Goal: Task Accomplishment & Management: Manage account settings

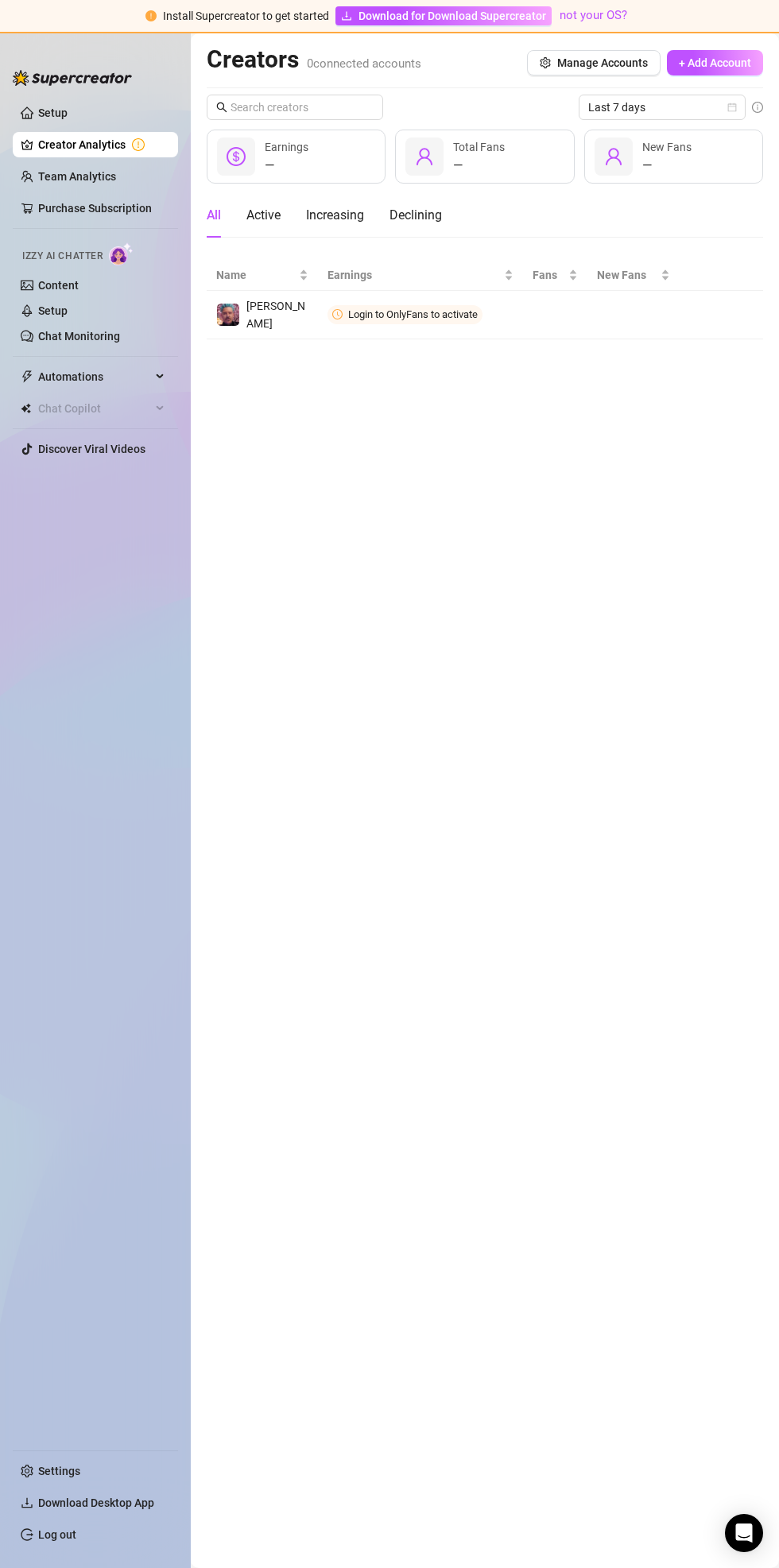
click at [587, 1118] on main "Creators 0 connected accounts Manage Accounts + Add Account Last 7 days — Earni…" at bounding box center [485, 800] width 588 height 1534
click at [637, 1103] on main "Creators 0 connected accounts Manage Accounts + Add Account Last 7 days — Earni…" at bounding box center [485, 800] width 588 height 1534
click at [764, 1047] on main "Creators 0 connected accounts Manage Accounts + Add Account Last 7 days — Earni…" at bounding box center [485, 800] width 588 height 1534
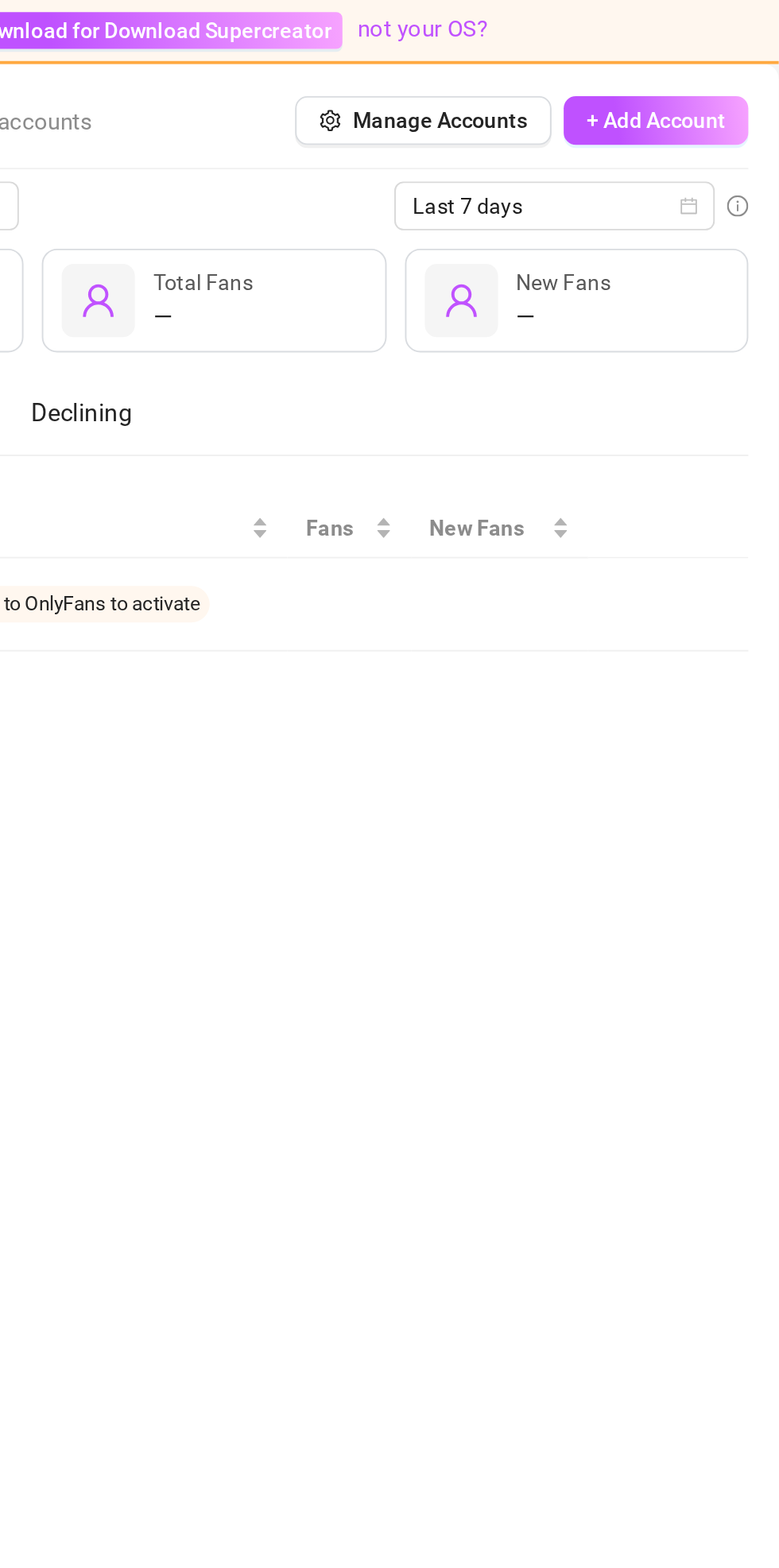
click at [412, 318] on td "Login to OnlyFans to activate" at bounding box center [421, 315] width 205 height 48
click at [0, 0] on span "Connect" at bounding box center [0, 0] width 0 height 0
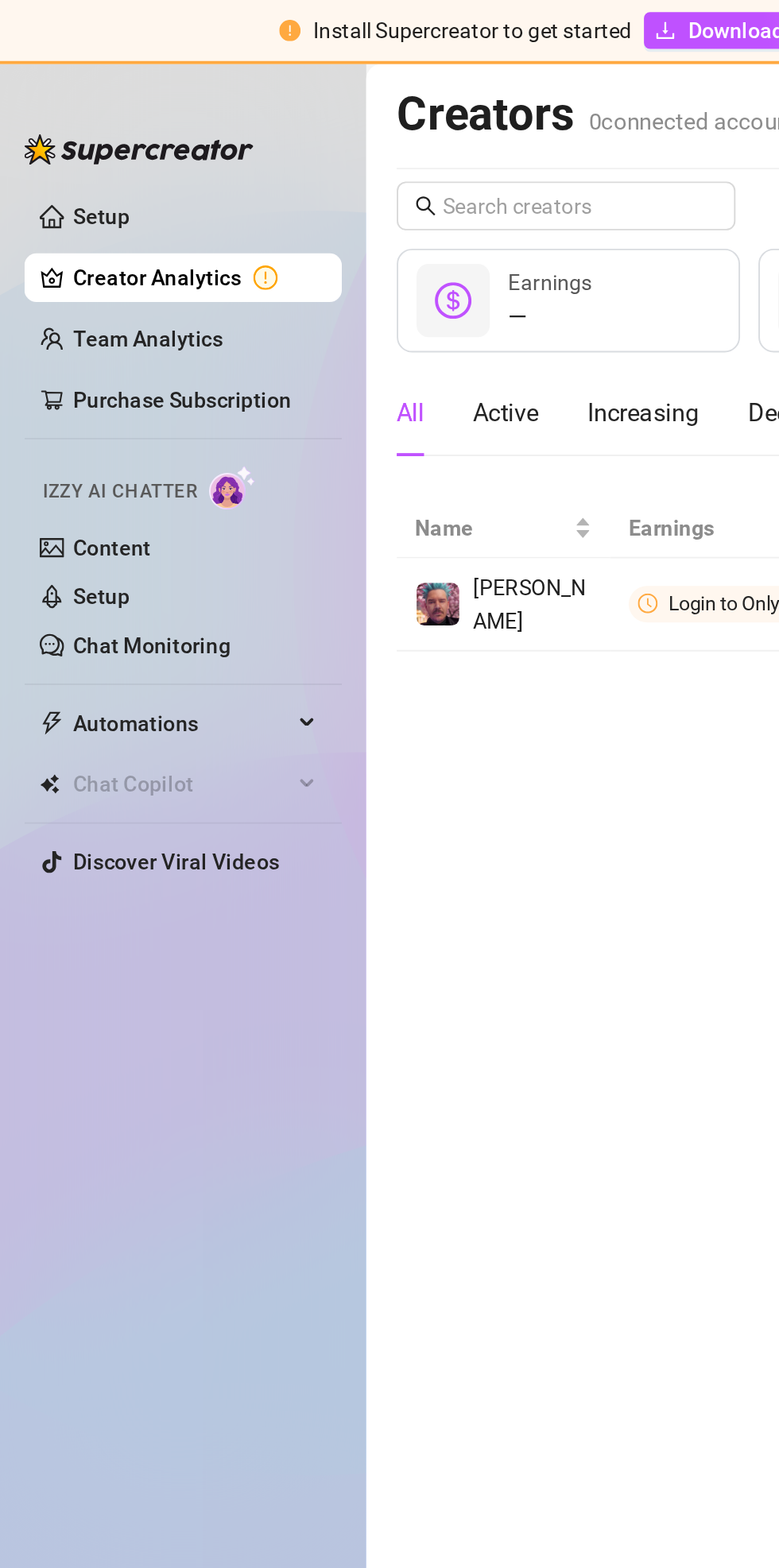
click at [44, 286] on link "Content" at bounding box center [59, 285] width 41 height 13
